Goal: Navigation & Orientation: Find specific page/section

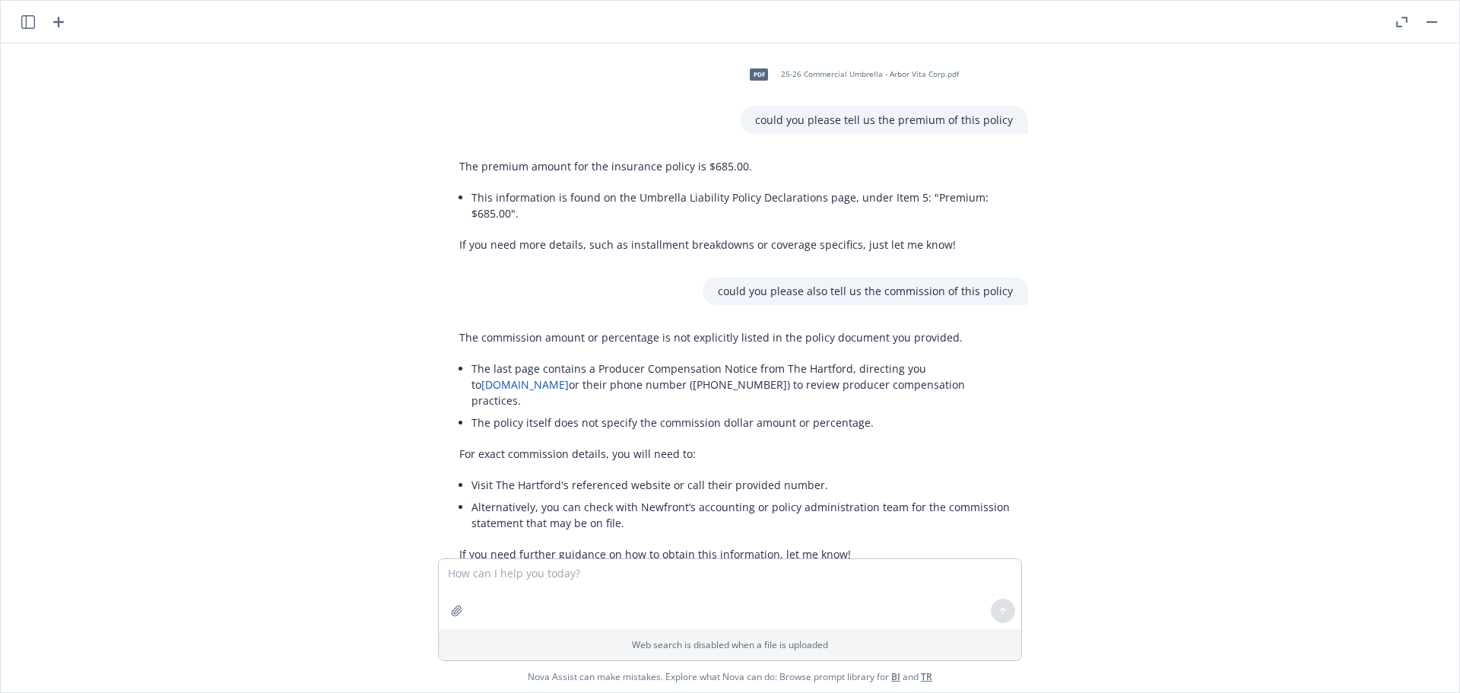
scroll to position [3118, 0]
